Goal: Navigation & Orientation: Find specific page/section

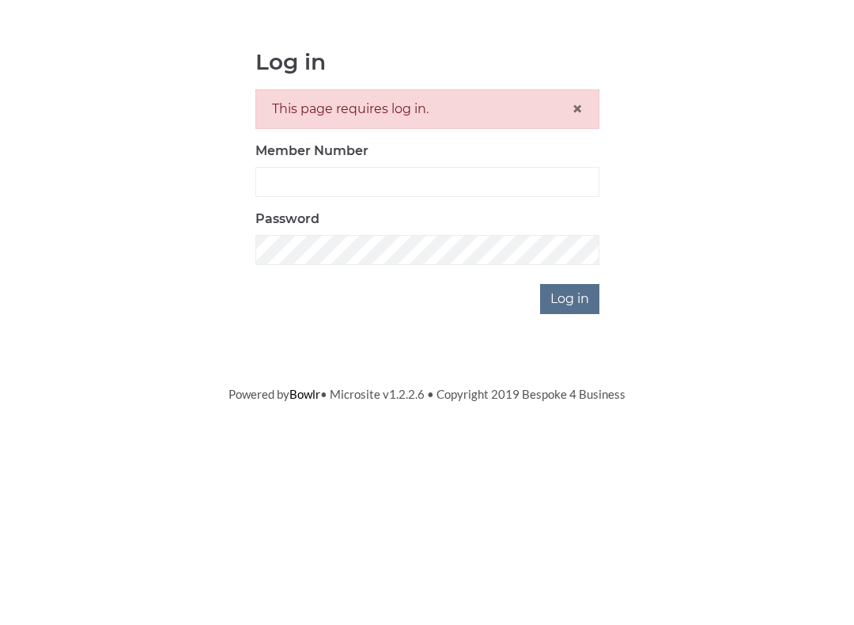
scroll to position [143, 0]
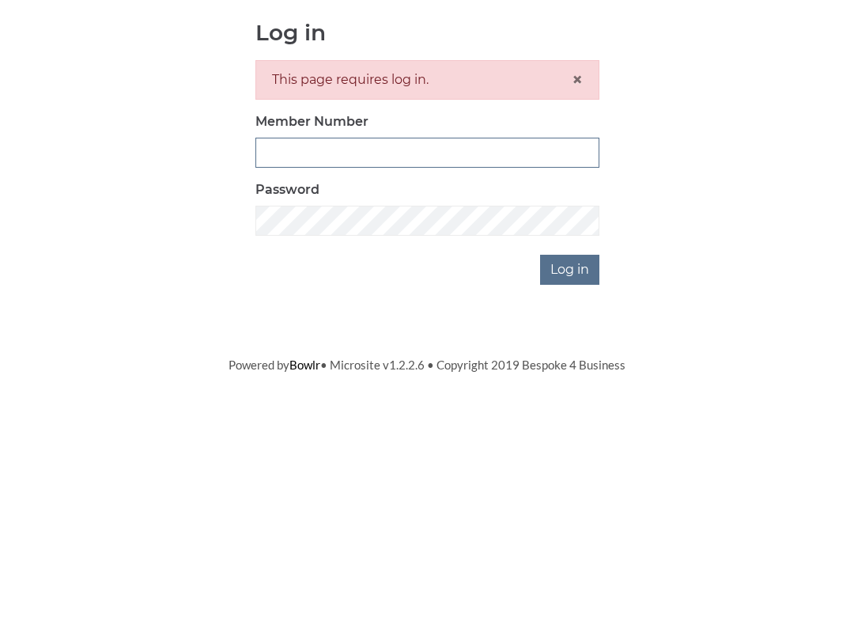
click at [547, 310] on input "Member Number" at bounding box center [428, 325] width 344 height 30
click at [552, 310] on input "Member Number" at bounding box center [428, 325] width 344 height 30
click at [540, 310] on input "Member Number" at bounding box center [428, 325] width 344 height 30
click at [508, 310] on input "Member Number" at bounding box center [428, 325] width 344 height 30
click at [512, 310] on input "Member Number" at bounding box center [428, 325] width 344 height 30
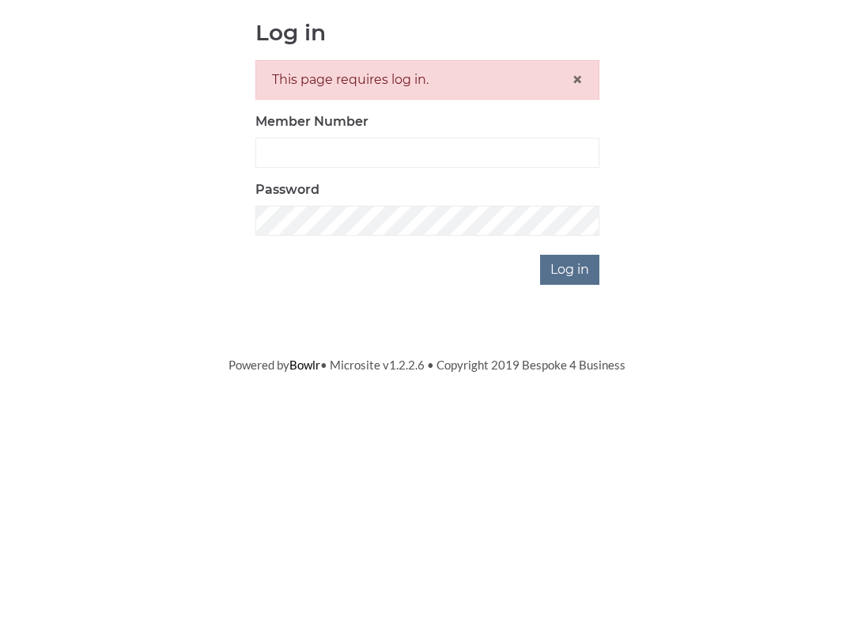
click at [559, 427] on input "Log in" at bounding box center [569, 442] width 59 height 30
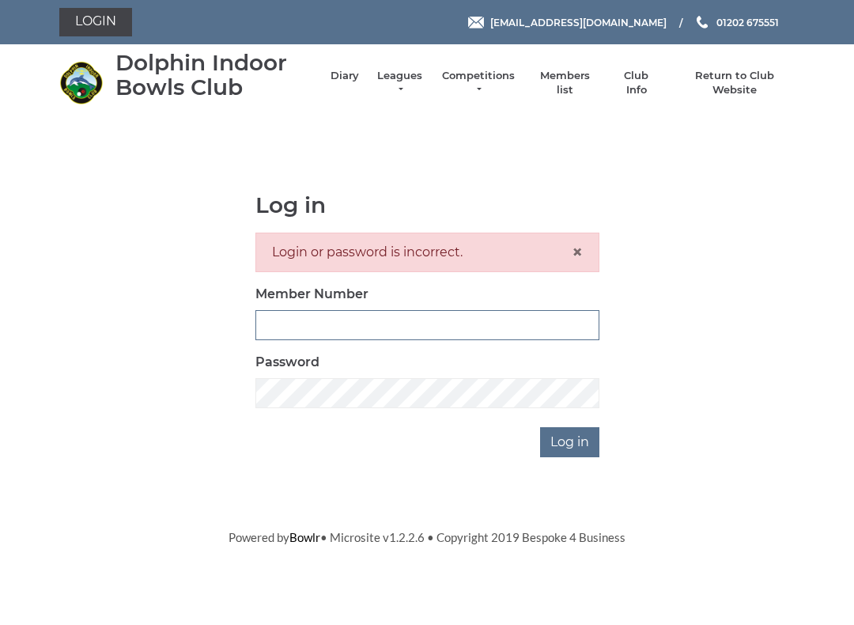
scroll to position [143, 0]
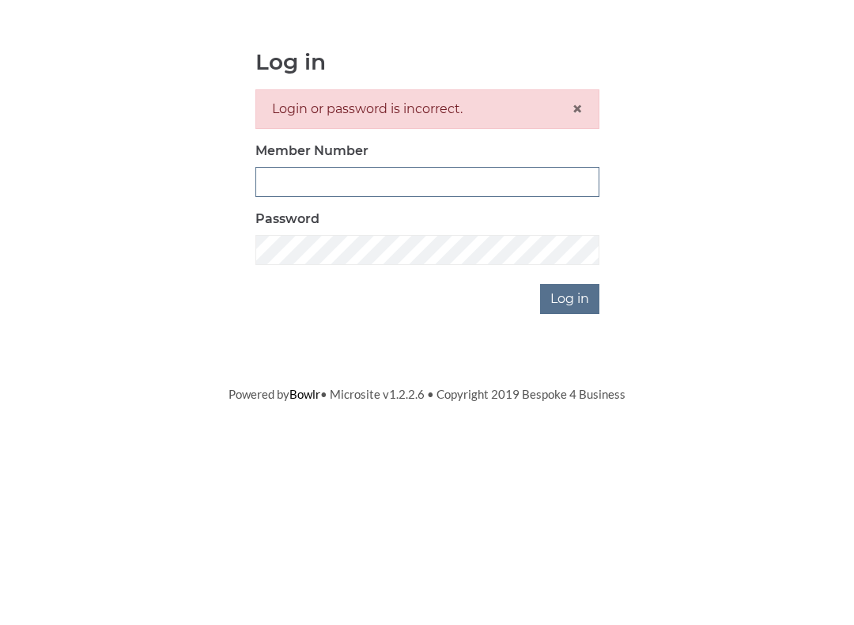
type input "3771"
click at [571, 427] on input "Log in" at bounding box center [569, 442] width 59 height 30
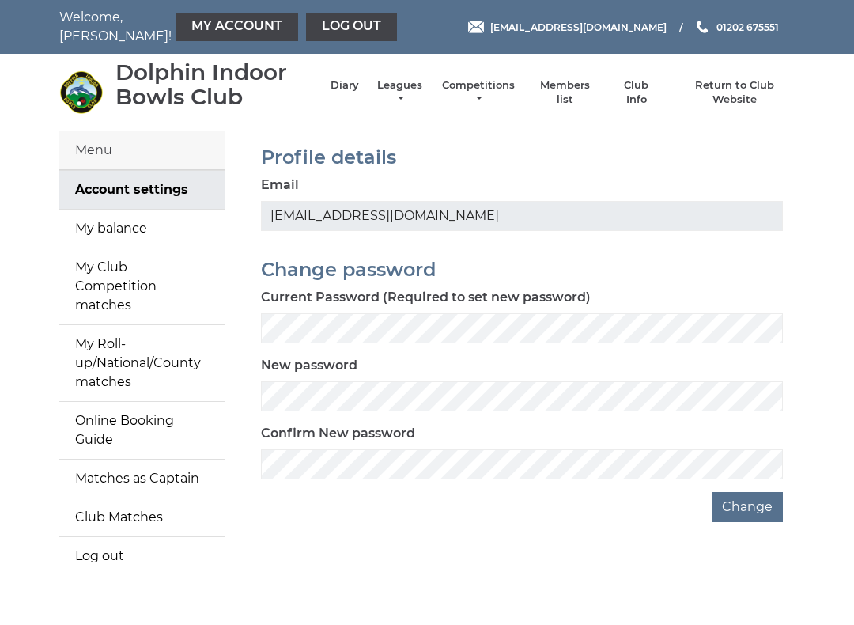
click at [367, 74] on div "Dolphin Indoor Bowls Club Diary Leagues Club leagues - Winter 2025/2026 Club le…" at bounding box center [426, 92] width 759 height 65
click at [354, 93] on link "Diary" at bounding box center [345, 85] width 28 height 14
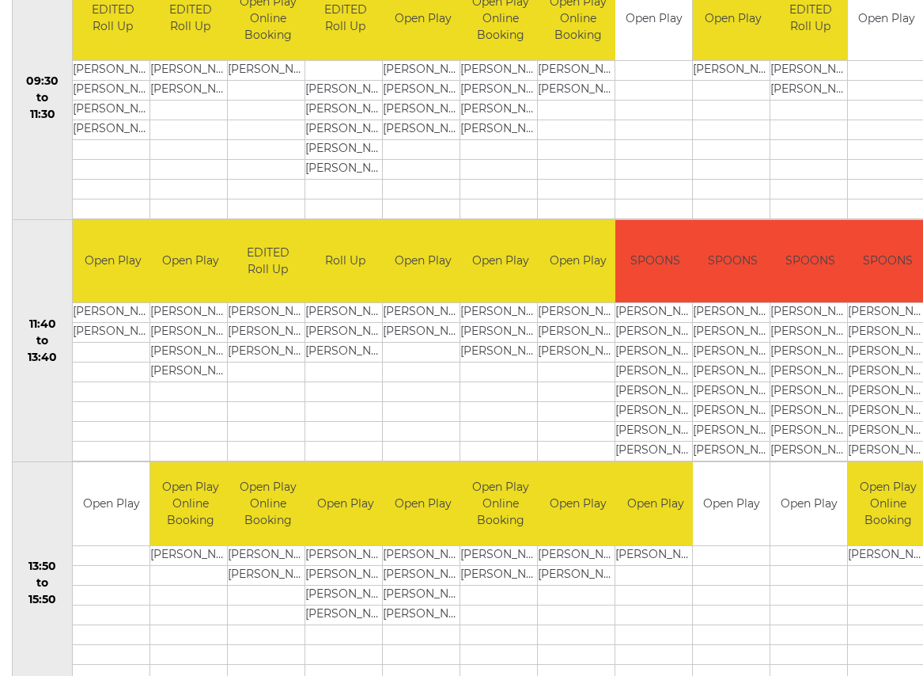
scroll to position [599, 0]
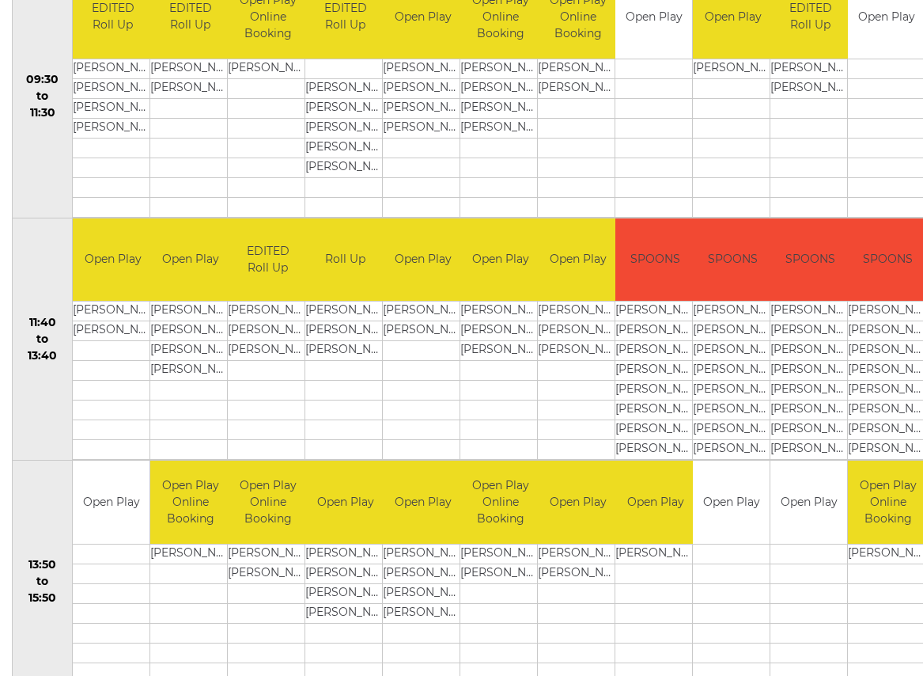
click at [890, 268] on td "SPOONS" at bounding box center [888, 259] width 80 height 83
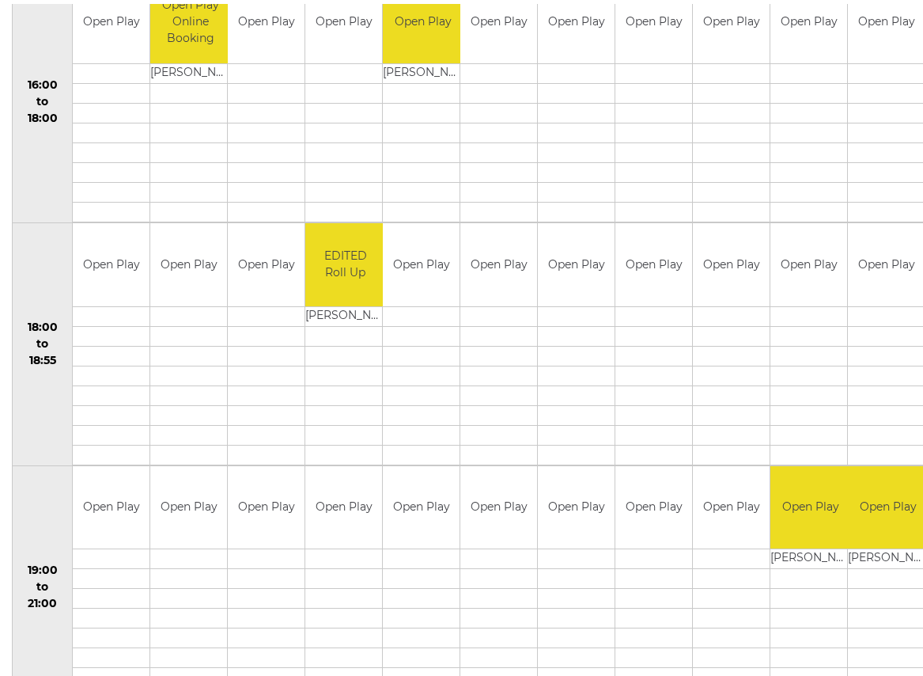
scroll to position [1335, 0]
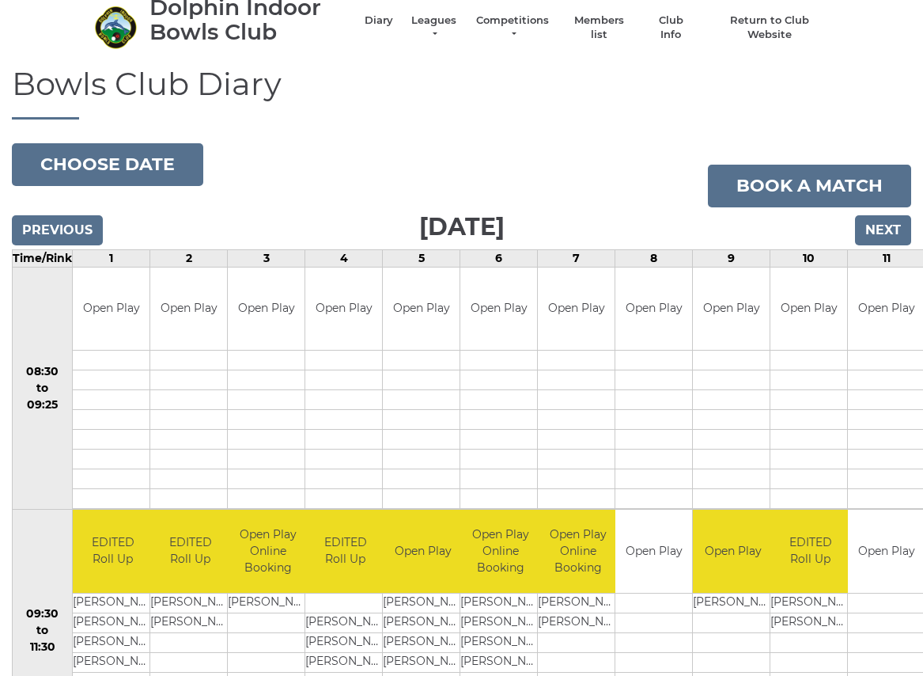
click at [892, 224] on input "Next" at bounding box center [883, 230] width 56 height 30
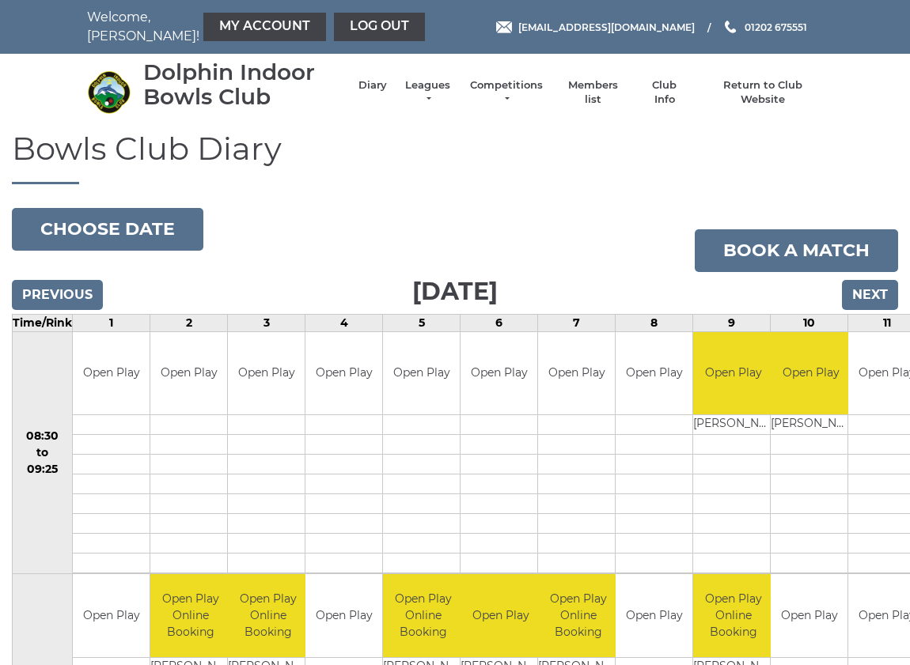
click at [885, 283] on input "Next" at bounding box center [870, 295] width 56 height 30
click at [883, 281] on input "Next" at bounding box center [870, 295] width 56 height 30
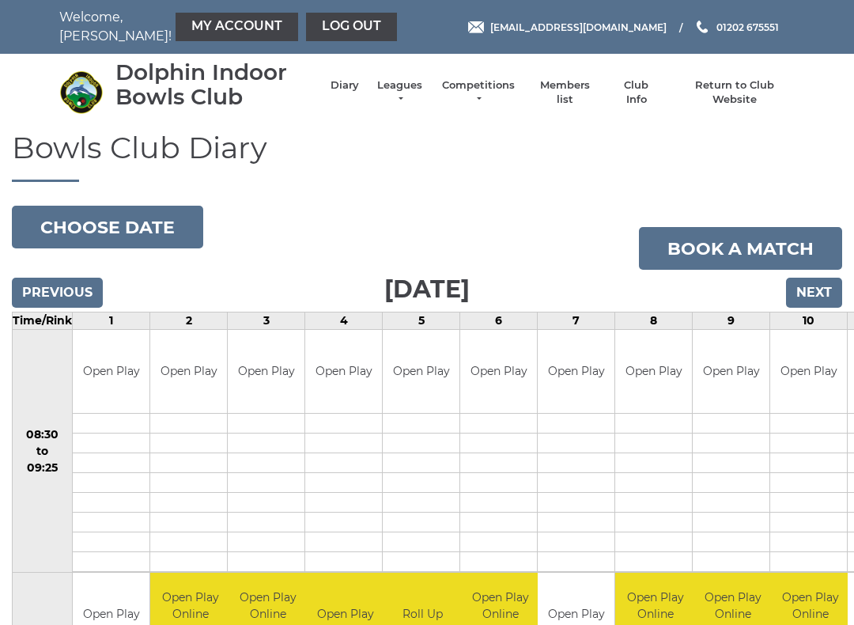
click at [825, 281] on input "Next" at bounding box center [814, 293] width 56 height 30
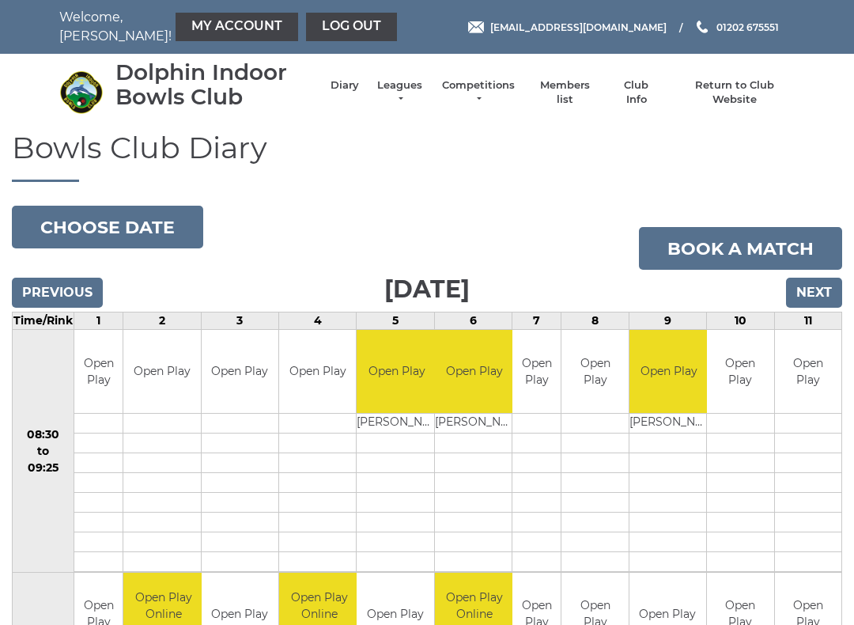
click at [822, 285] on input "Next" at bounding box center [814, 293] width 56 height 30
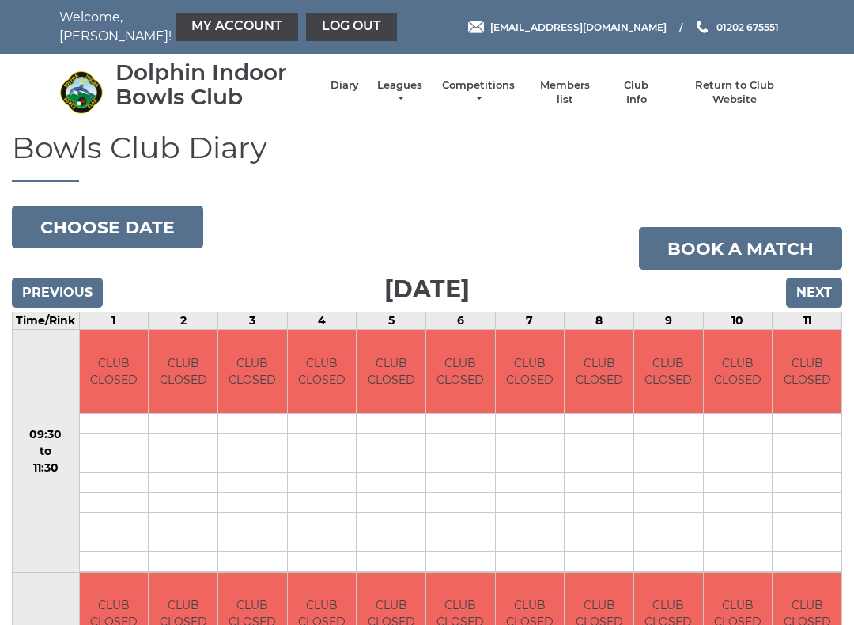
click at [823, 278] on input "Next" at bounding box center [814, 293] width 56 height 30
click at [827, 278] on input "Next" at bounding box center [814, 293] width 56 height 30
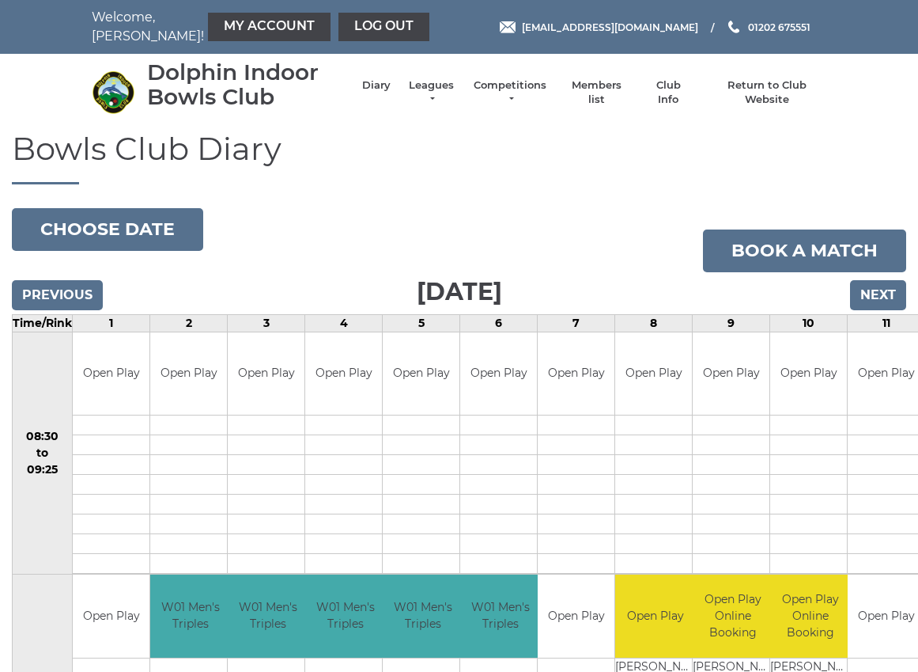
click at [888, 298] on input "Next" at bounding box center [878, 295] width 56 height 30
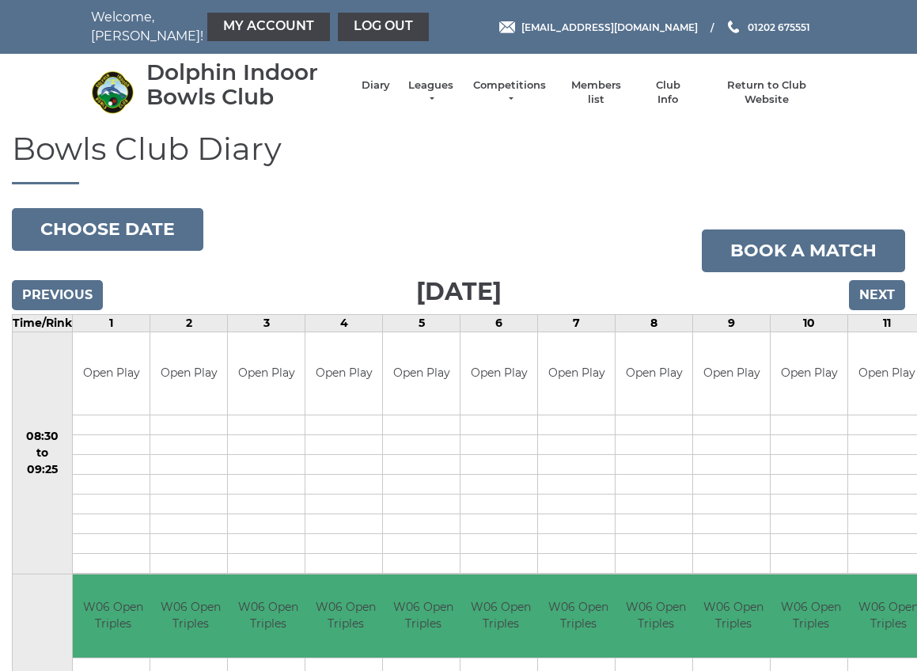
click at [888, 290] on input "Next" at bounding box center [877, 295] width 56 height 30
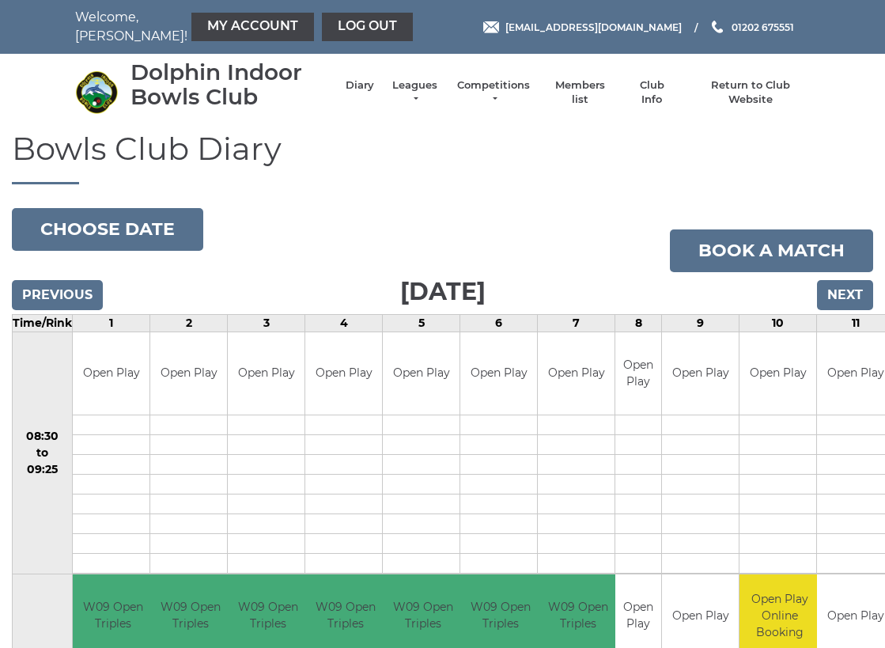
click at [858, 280] on input "Next" at bounding box center [845, 295] width 56 height 30
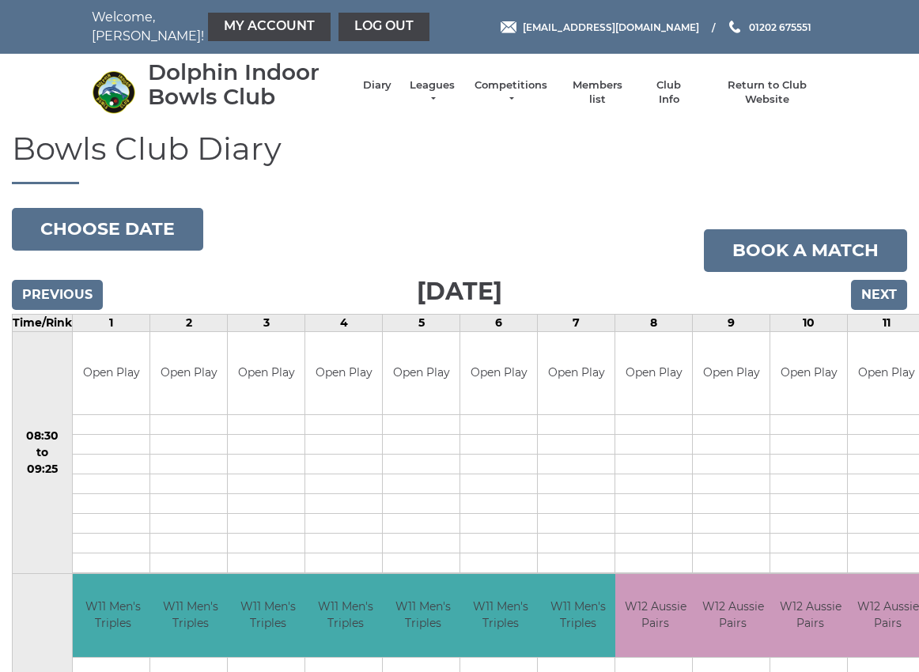
scroll to position [2, 0]
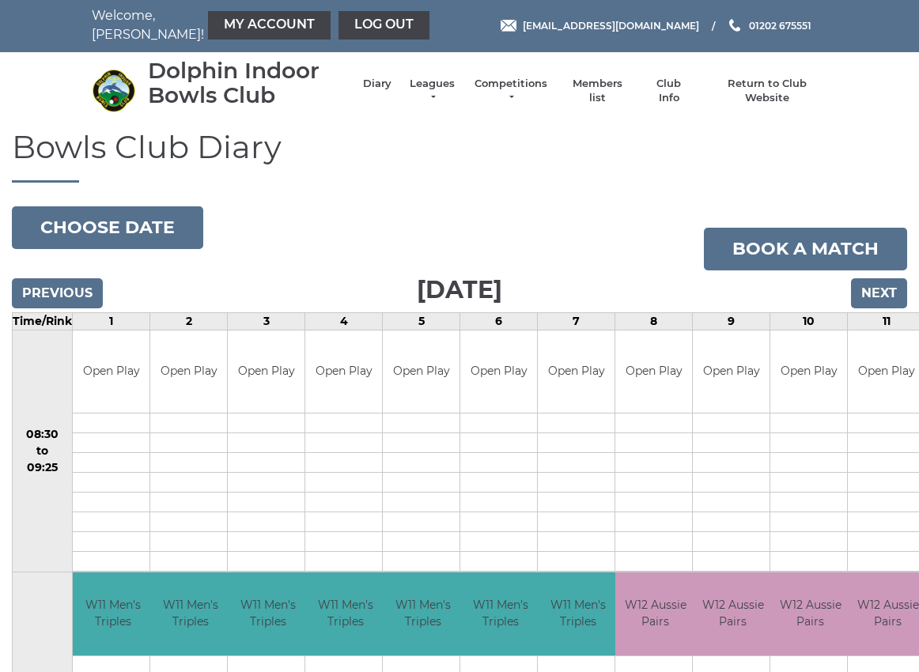
click at [890, 287] on input "Next" at bounding box center [879, 293] width 56 height 30
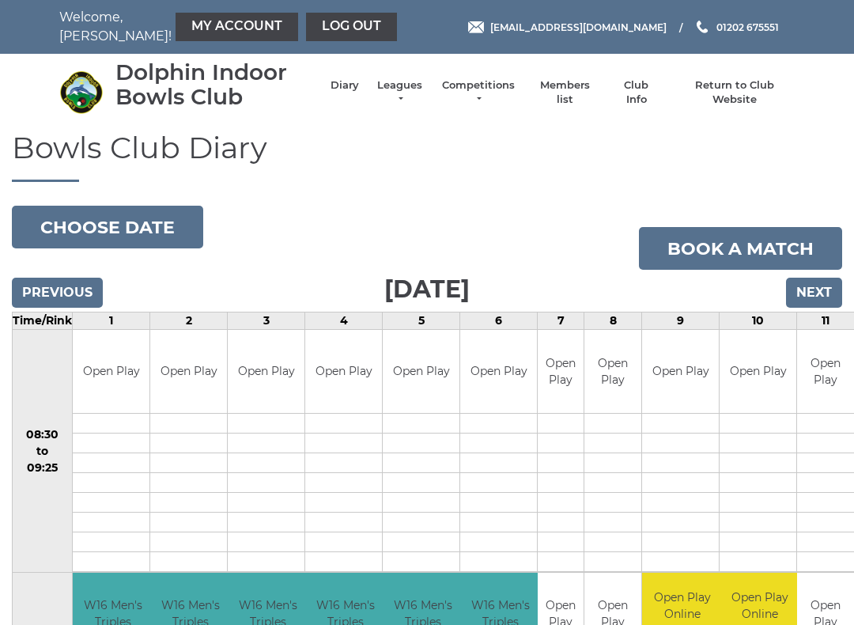
click at [55, 284] on input "Previous" at bounding box center [57, 293] width 91 height 30
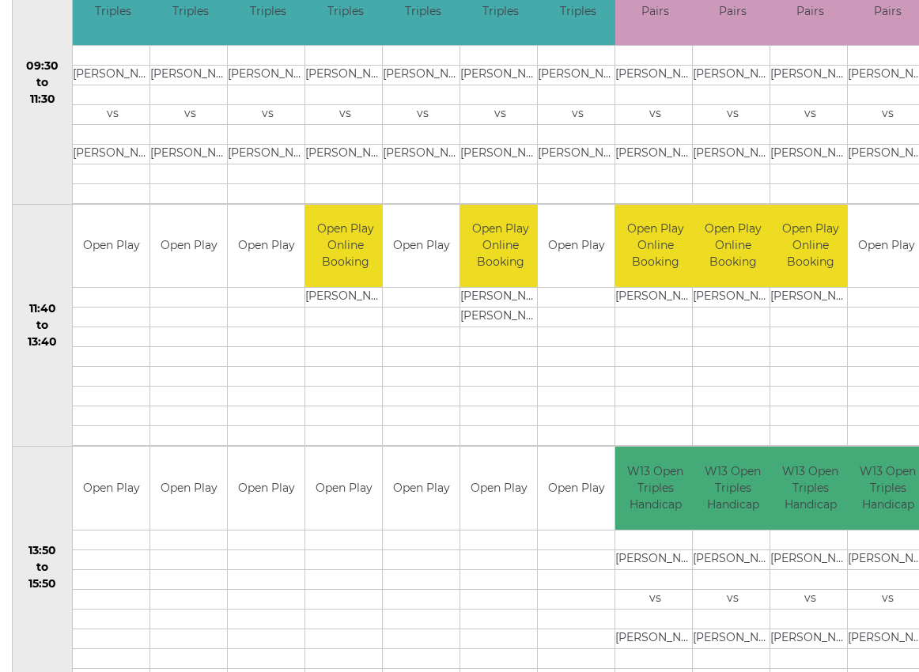
scroll to position [613, 0]
